Goal: Complete application form

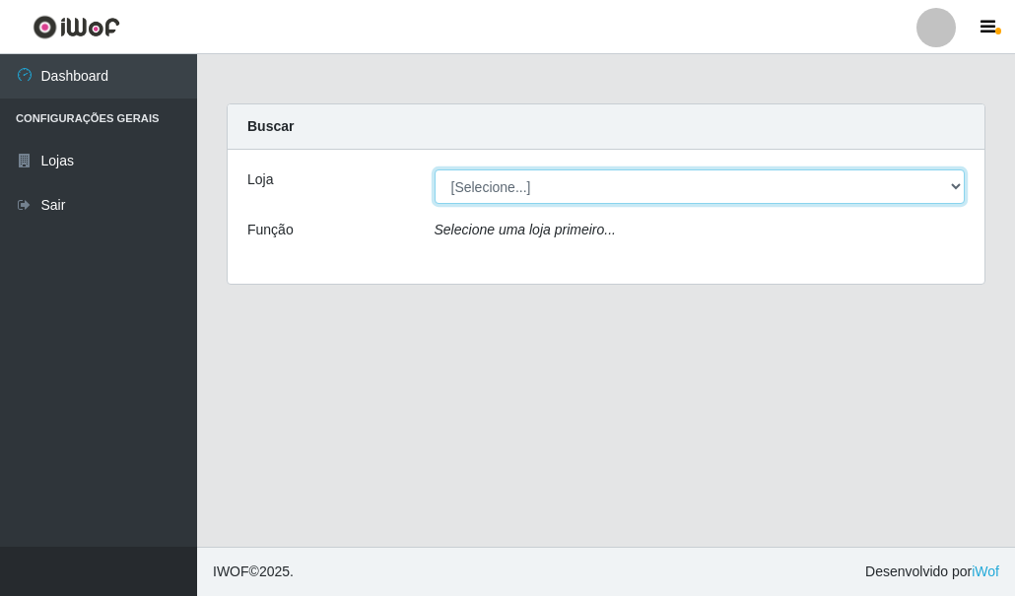
click at [515, 190] on select "[Selecione...] Hiper Queiroz - [GEOGRAPHIC_DATA]" at bounding box center [700, 186] width 531 height 34
select select "513"
click at [435, 169] on select "[Selecione...] Hiper Queiroz - [GEOGRAPHIC_DATA]" at bounding box center [700, 186] width 531 height 34
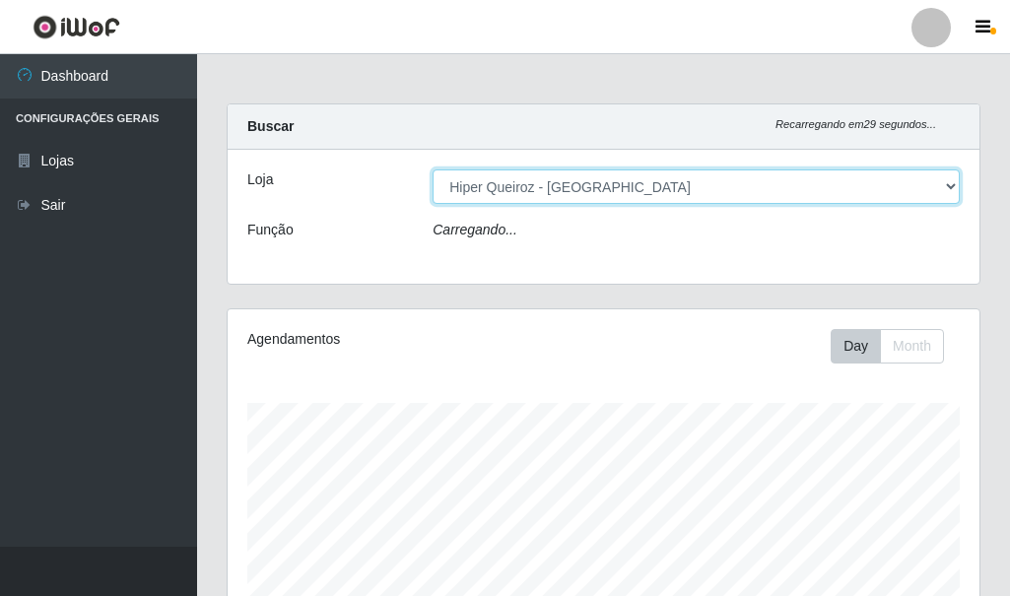
scroll to position [409, 752]
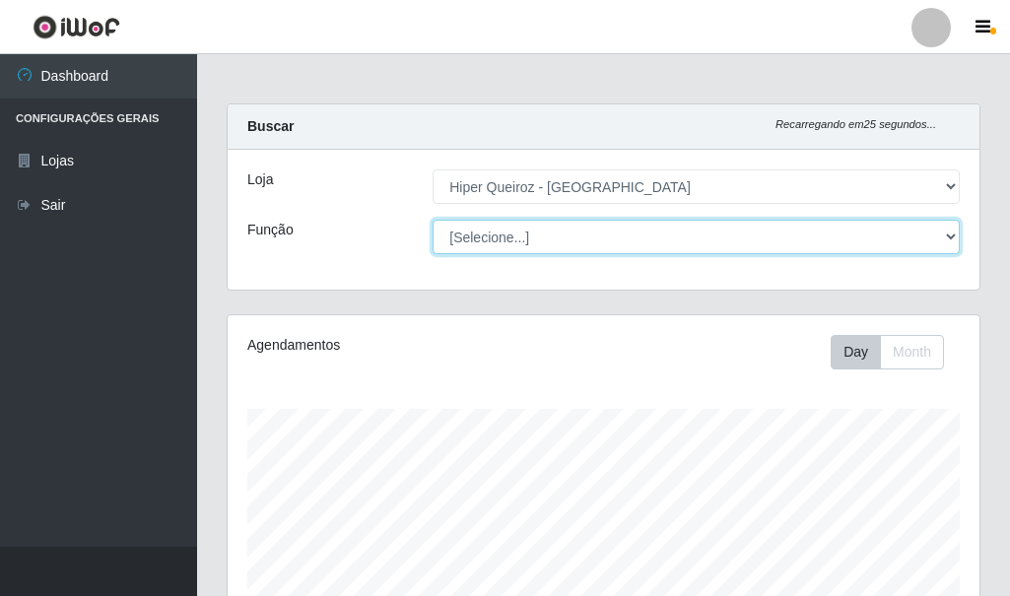
click at [503, 239] on select "[Selecione...] Embalador Embalador + Embalador ++" at bounding box center [696, 237] width 527 height 34
click at [433, 220] on select "[Selecione...] Embalador Embalador + Embalador ++" at bounding box center [696, 237] width 527 height 34
click at [763, 237] on select "[Selecione...] Embalador Embalador + Embalador ++" at bounding box center [696, 237] width 527 height 34
click at [433, 220] on select "[Selecione...] Embalador Embalador + Embalador ++" at bounding box center [696, 237] width 527 height 34
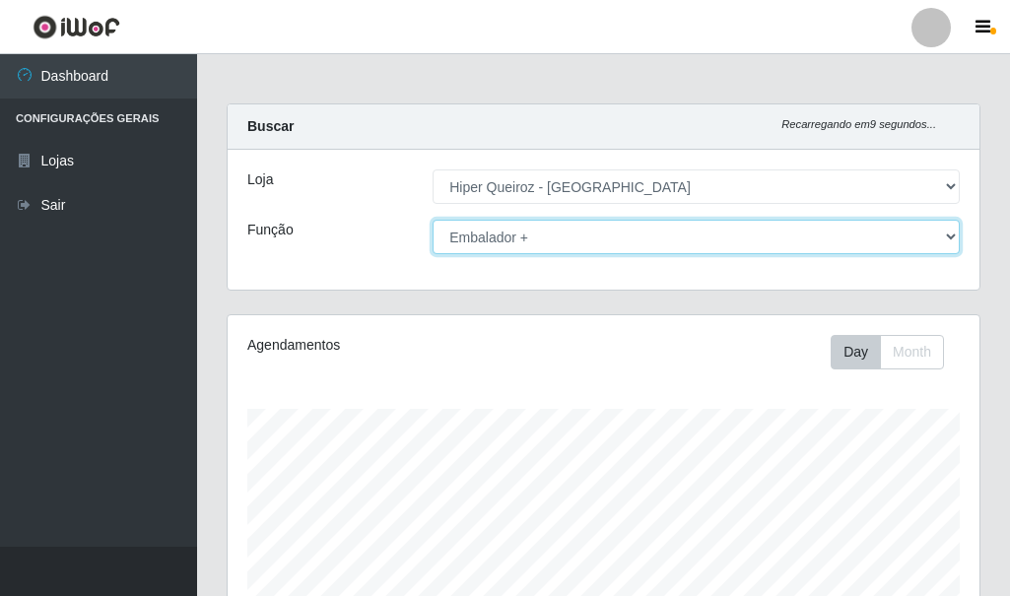
drag, startPoint x: 642, startPoint y: 240, endPoint x: 609, endPoint y: 241, distance: 33.5
click at [640, 241] on select "[Selecione...] Embalador Embalador + Embalador ++" at bounding box center [696, 237] width 527 height 34
select select "1"
click at [433, 220] on select "[Selecione...] Embalador Embalador + Embalador ++" at bounding box center [696, 237] width 527 height 34
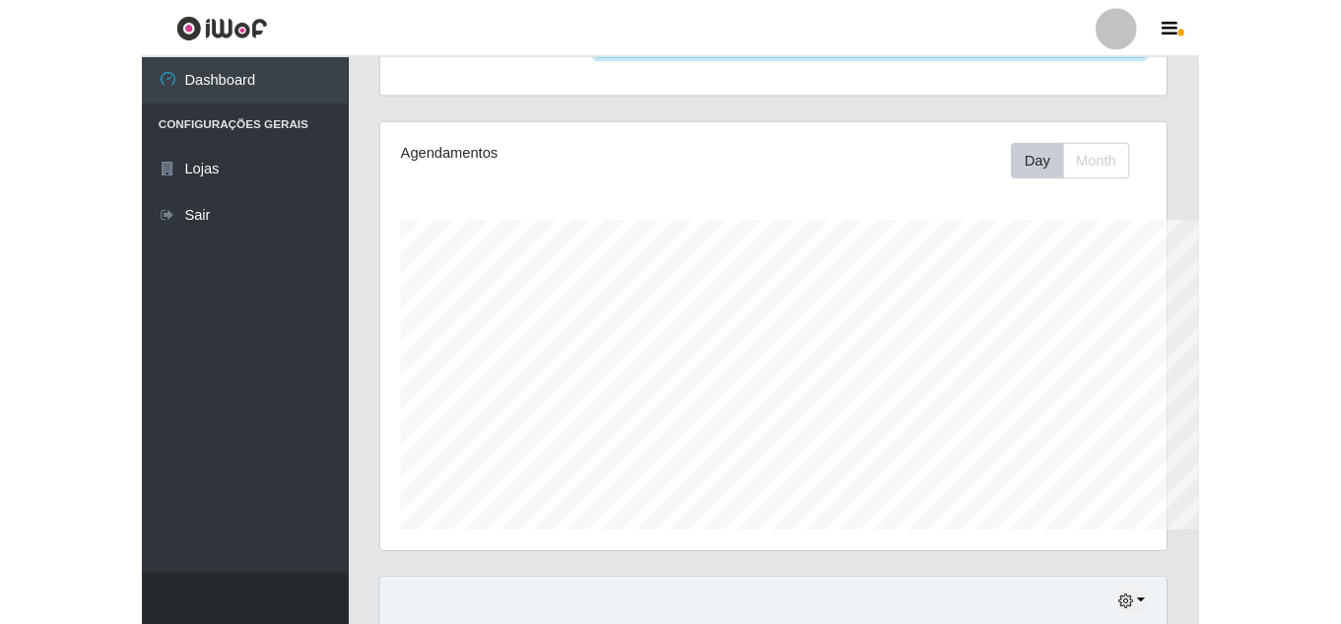
scroll to position [409, 1083]
